Goal: Find specific page/section: Find specific page/section

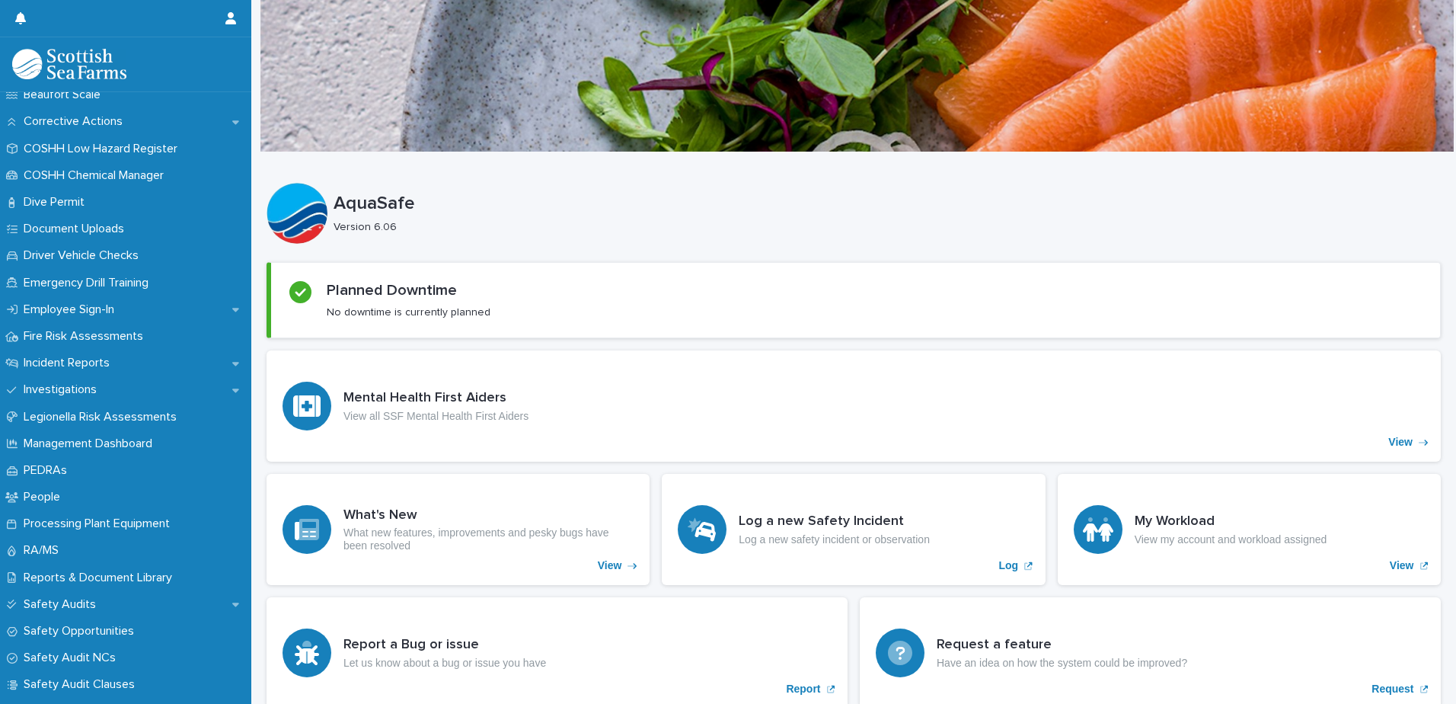
scroll to position [391, 0]
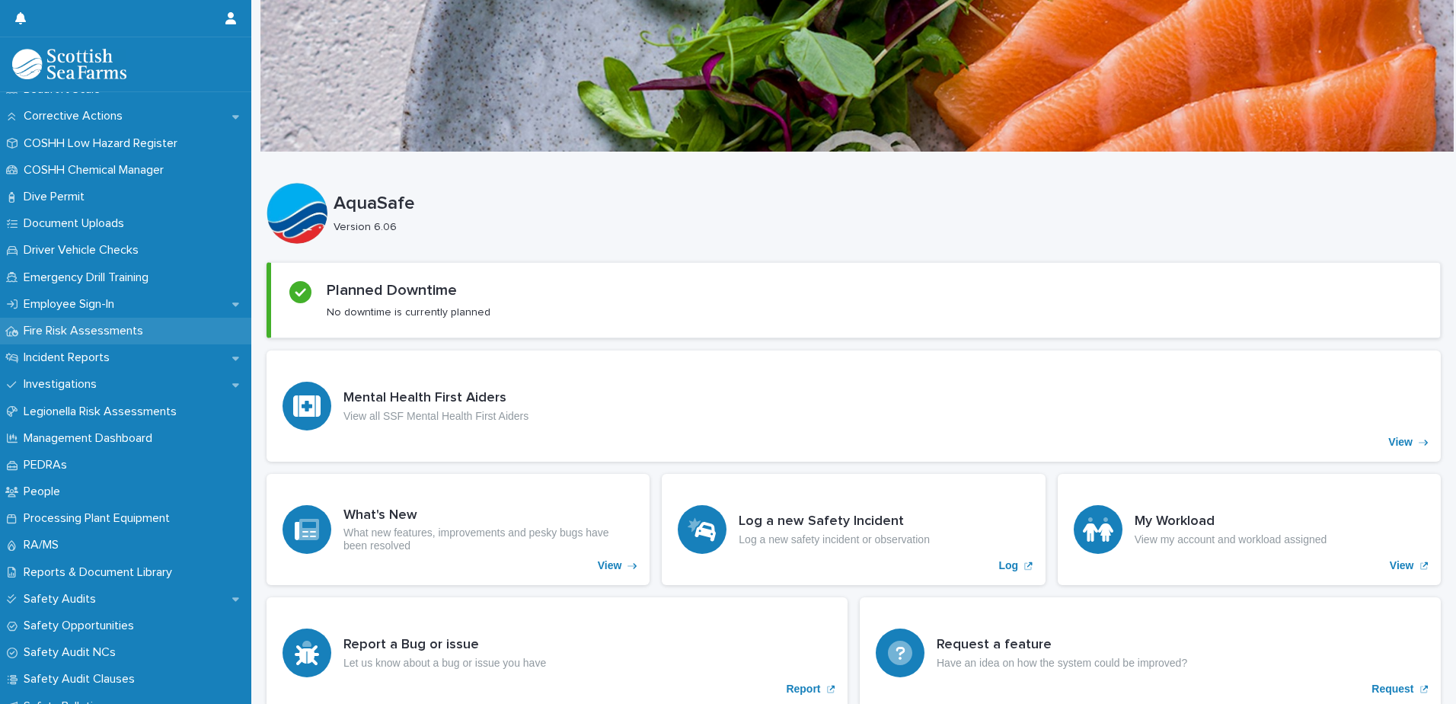
click at [92, 329] on p "Fire Risk Assessments" at bounding box center [87, 331] width 138 height 14
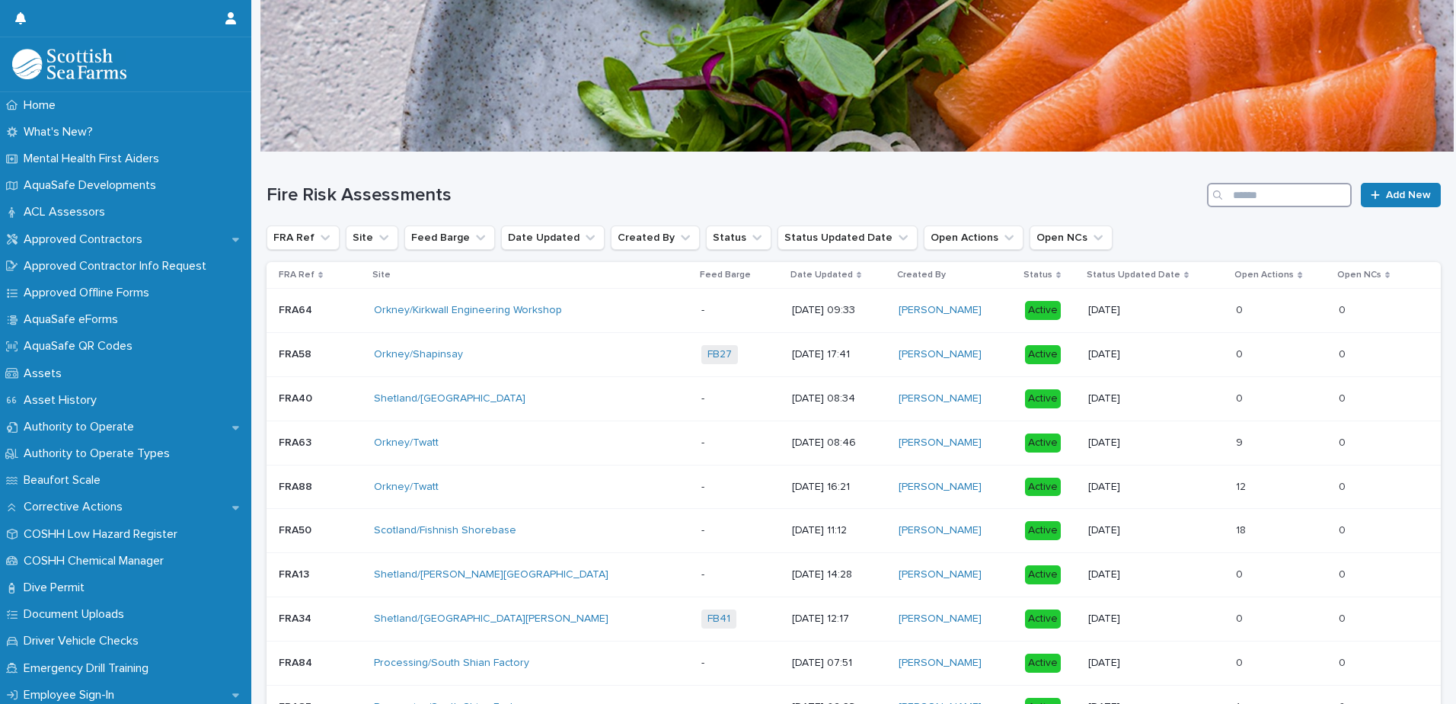
click at [1256, 187] on input "Search" at bounding box center [1279, 195] width 145 height 24
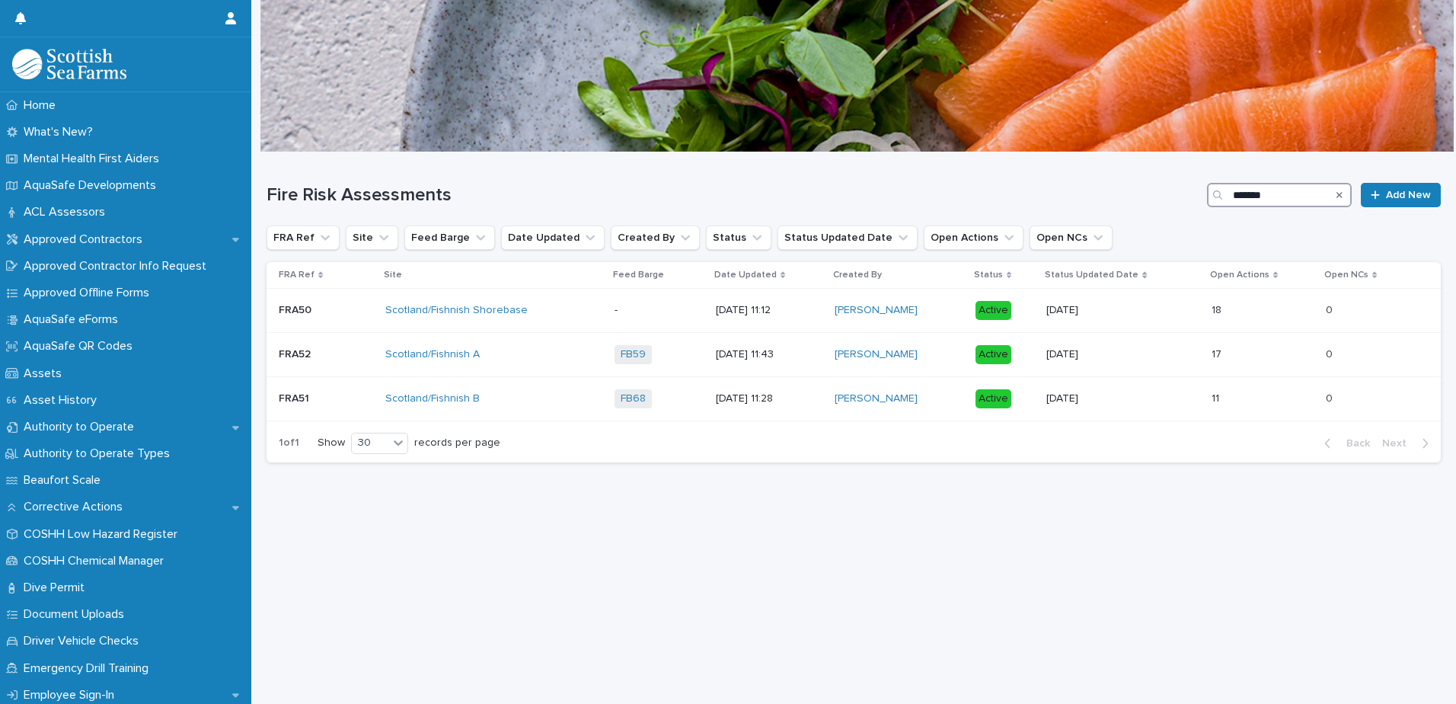
type input "********"
click at [586, 304] on div "Scotland/Fishnish Shorebase" at bounding box center [493, 310] width 217 height 13
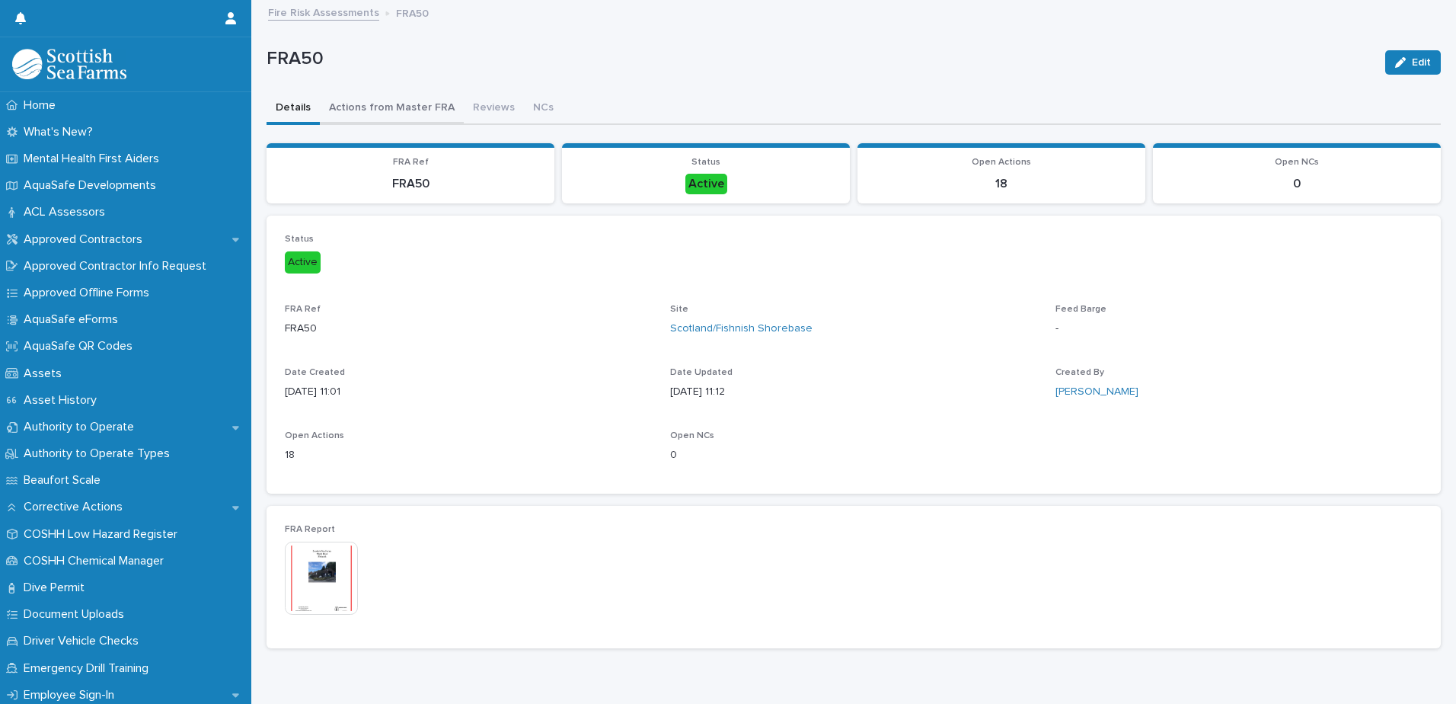
click at [372, 93] on button "Actions from Master FRA" at bounding box center [392, 109] width 144 height 32
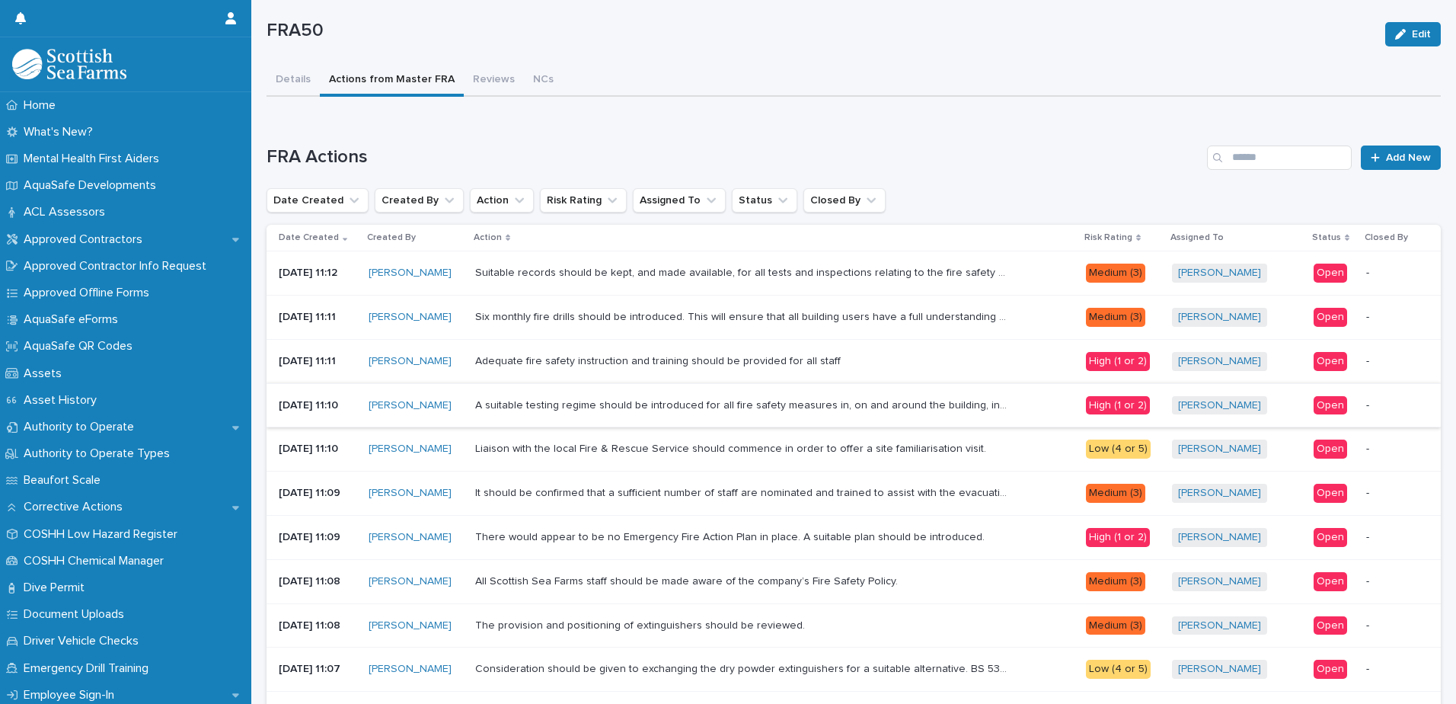
scroll to position [27, 0]
click at [296, 78] on div "FRA50 Edit FRA50 Edit Sorry, there was an error saving your record. Please try …" at bounding box center [854, 536] width 1174 height 1124
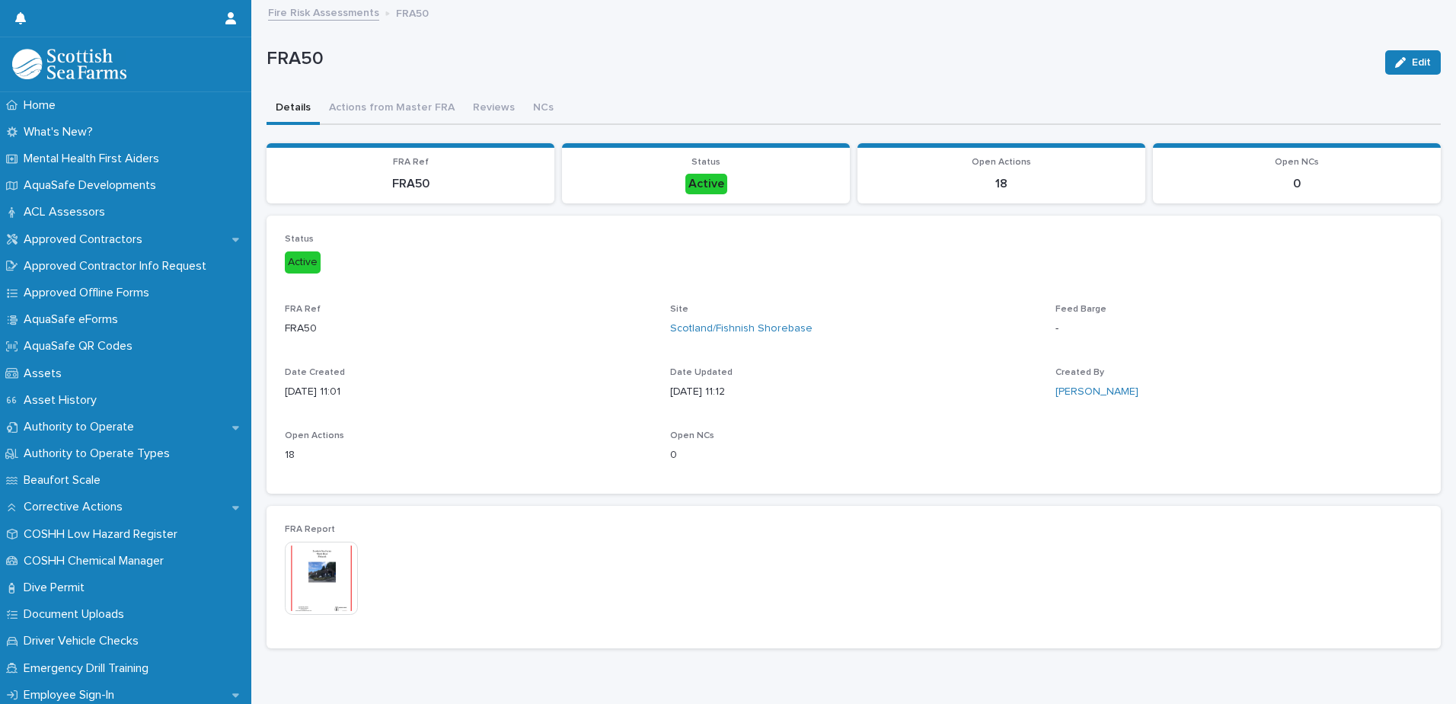
click at [318, 11] on link "Fire Risk Assessments" at bounding box center [323, 12] width 111 height 18
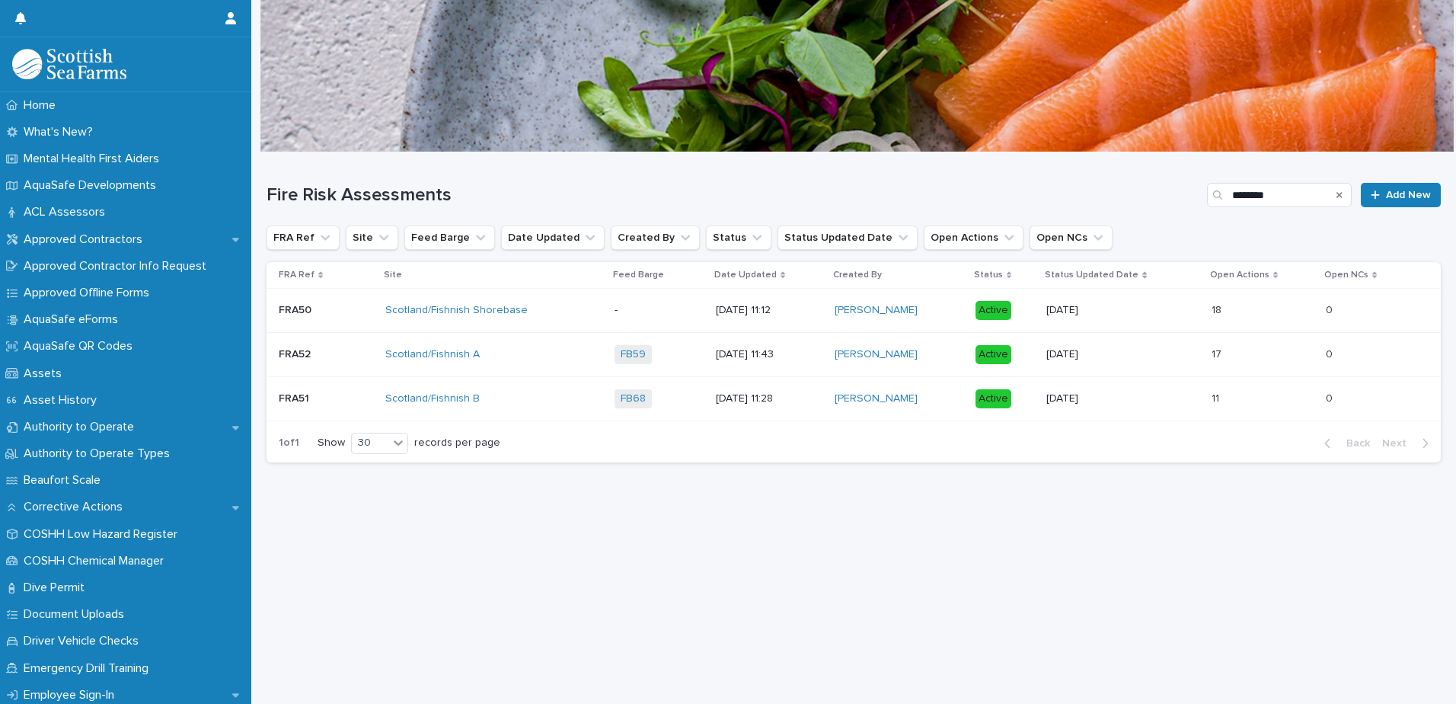
click at [755, 352] on p "[DATE] 11:43" at bounding box center [769, 354] width 107 height 13
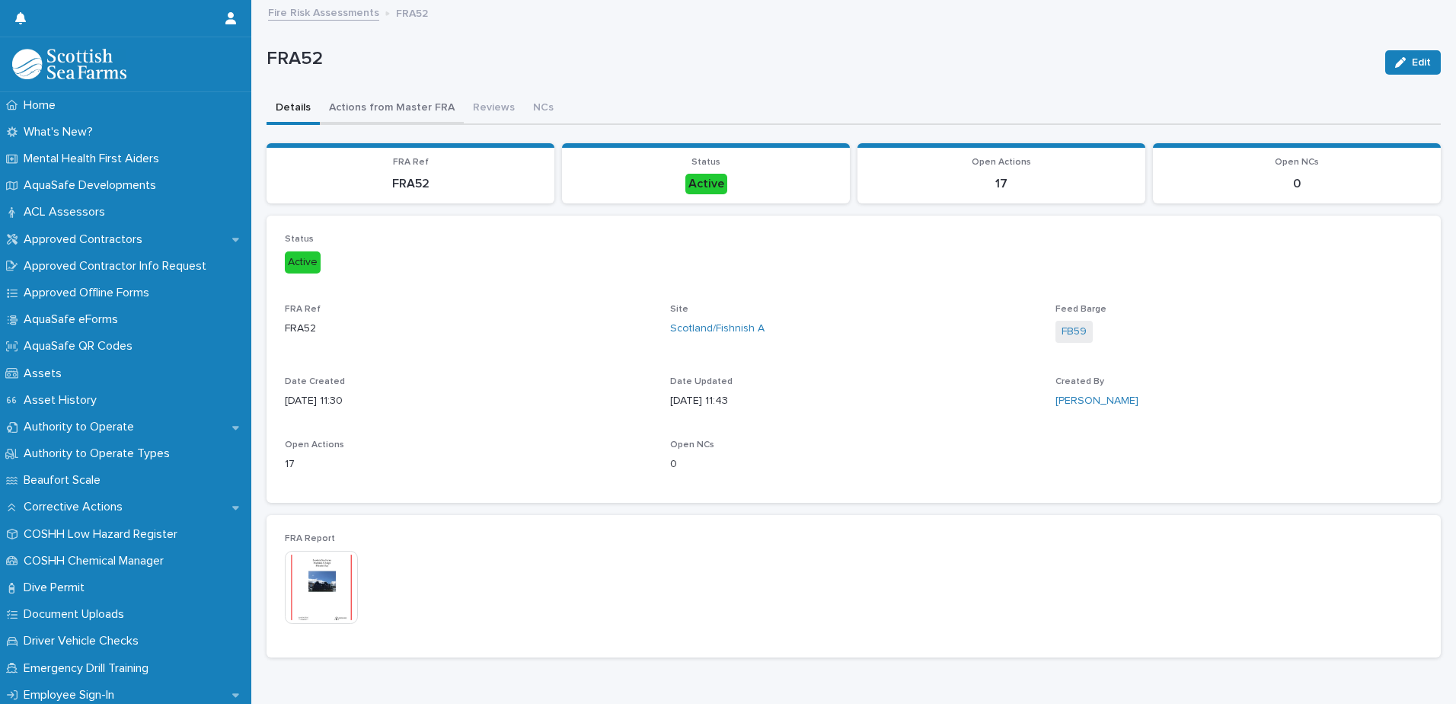
click at [391, 109] on button "Actions from Master FRA" at bounding box center [392, 109] width 144 height 32
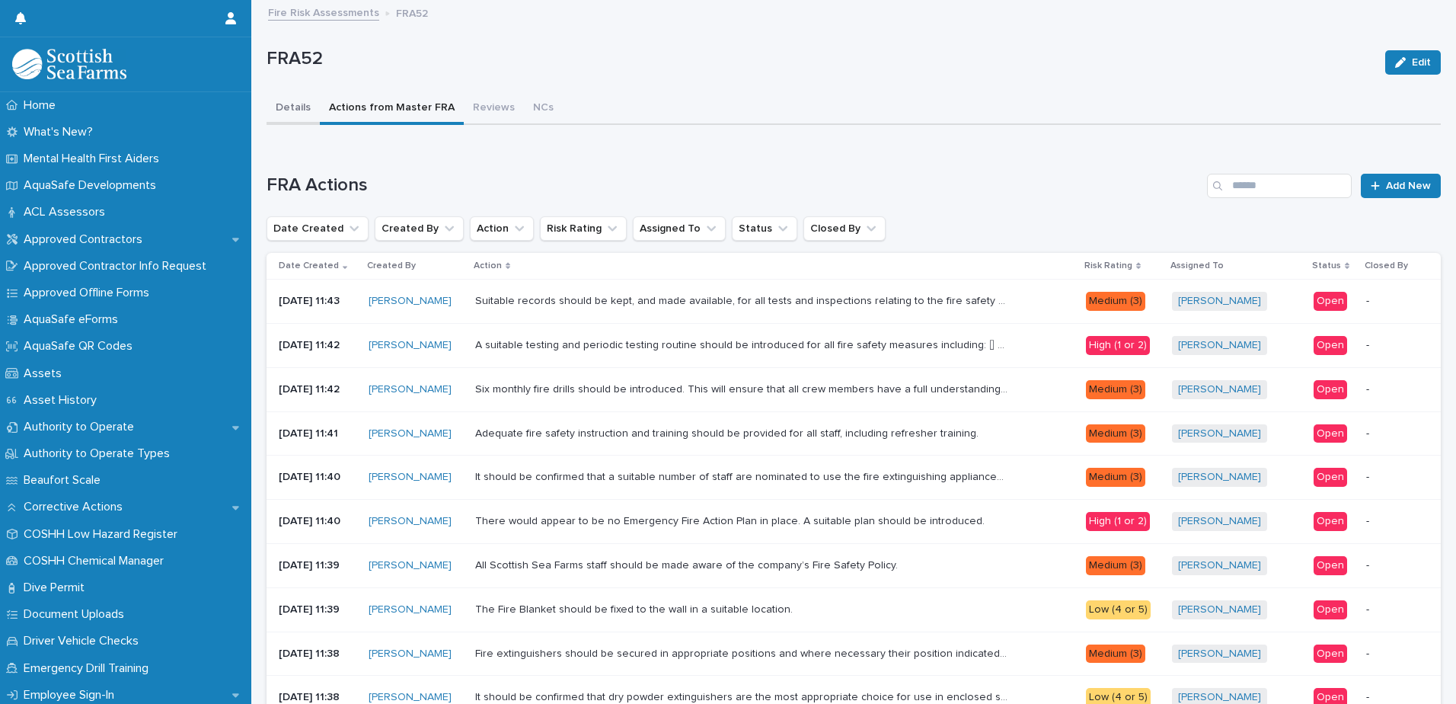
click at [302, 113] on button "Details" at bounding box center [293, 109] width 53 height 32
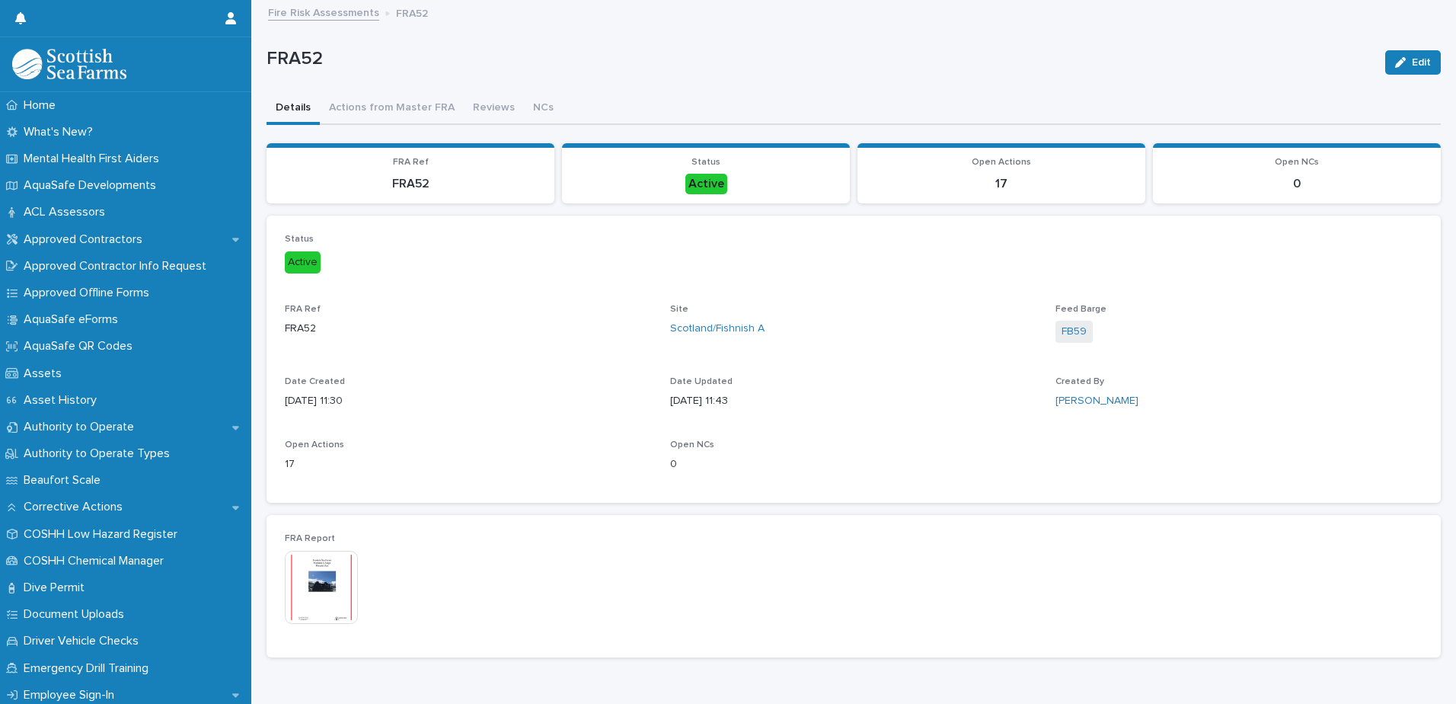
scroll to position [53, 0]
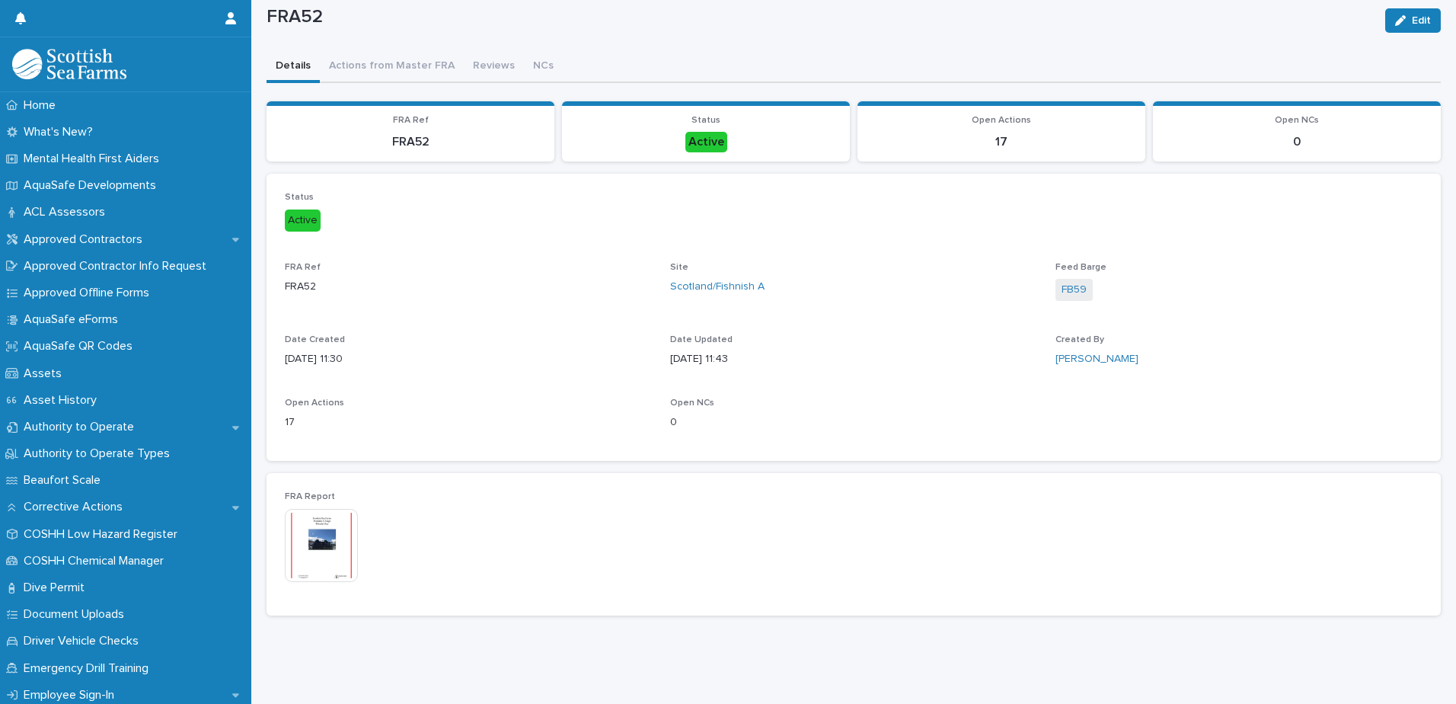
click at [329, 533] on img at bounding box center [321, 545] width 73 height 73
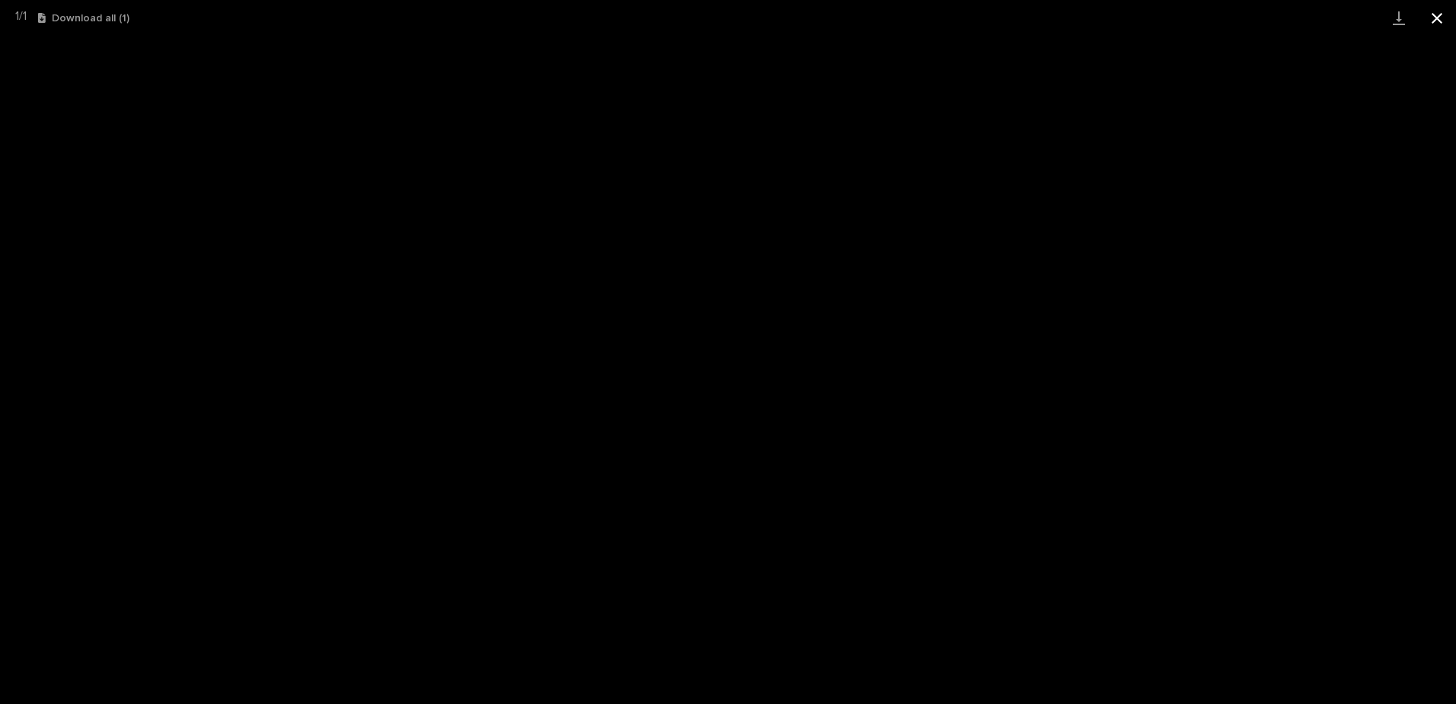
click at [1427, 20] on button "Close gallery" at bounding box center [1437, 18] width 38 height 36
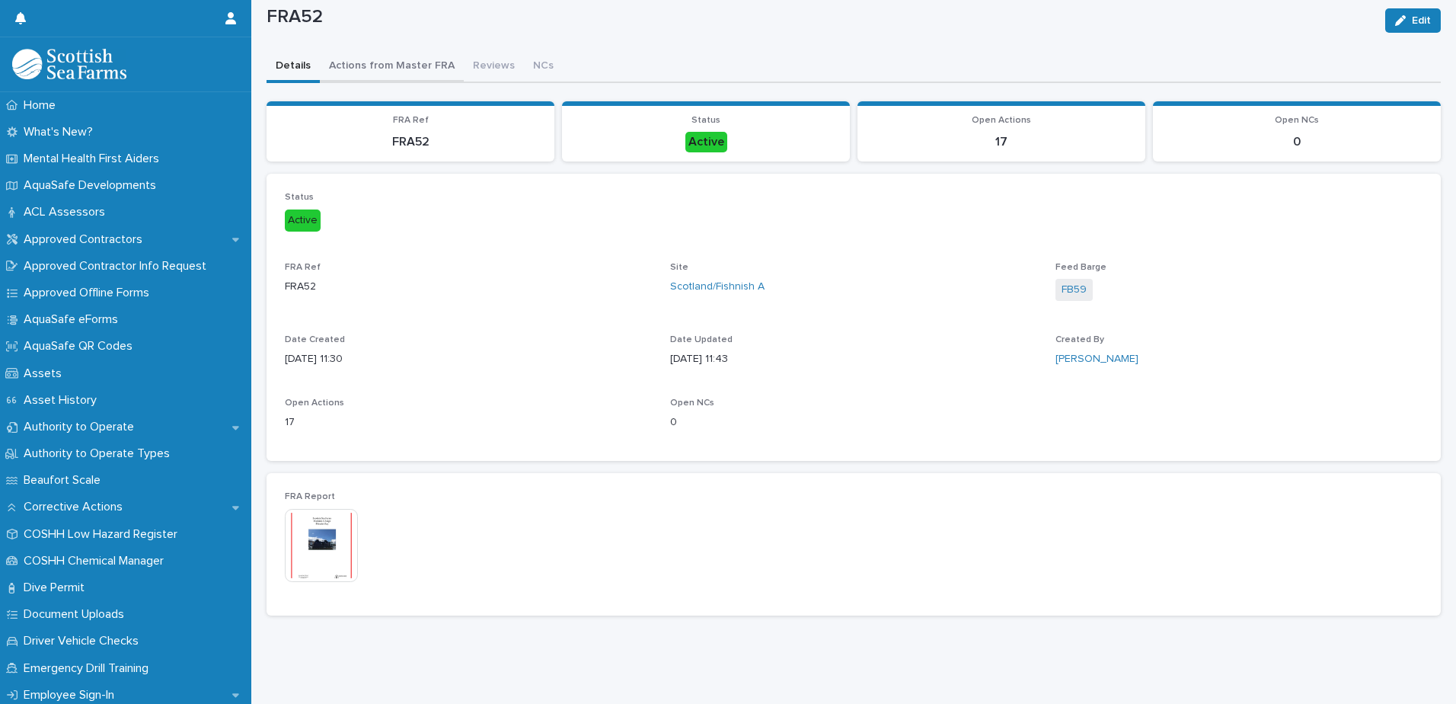
click at [403, 58] on div "FRA52 Edit FRA52 Edit Sorry, there was an error saving your record. Please try …" at bounding box center [854, 294] width 1174 height 668
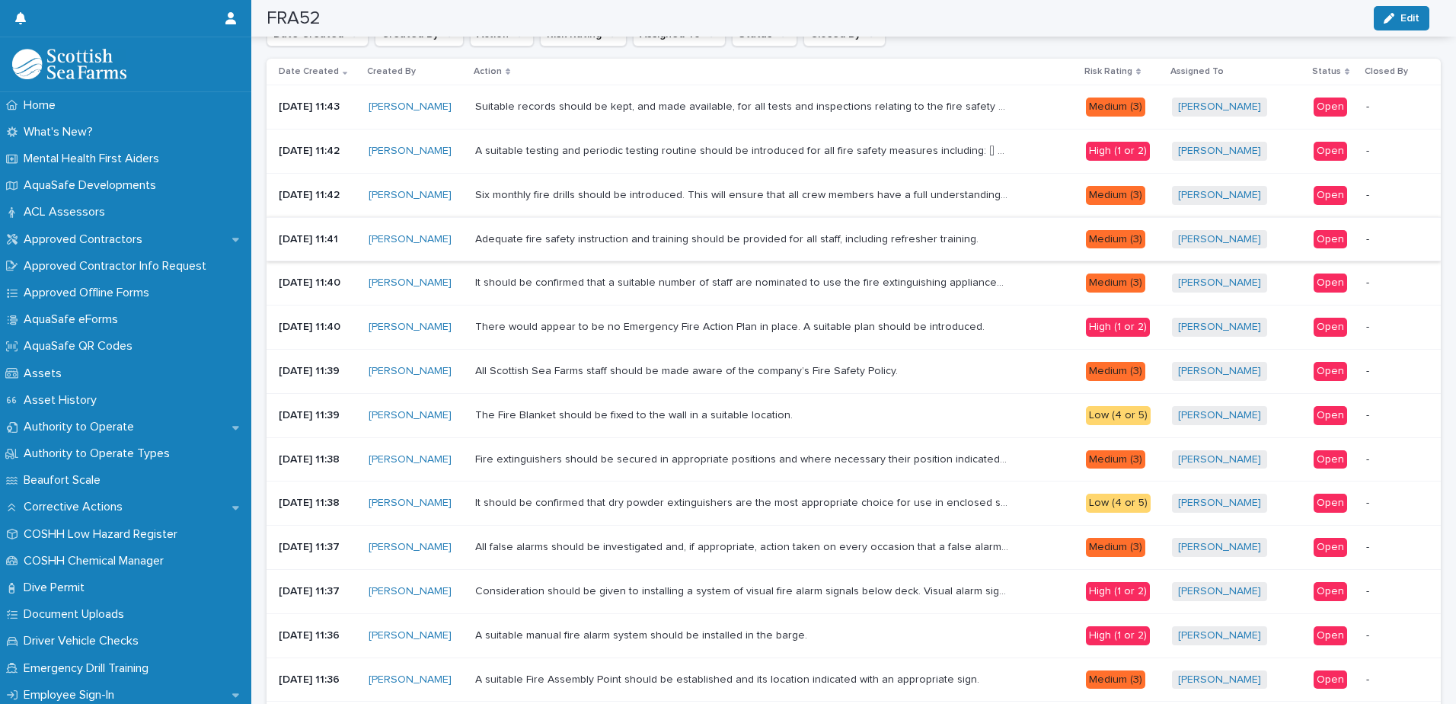
scroll to position [196, 0]
